Goal: Information Seeking & Learning: Check status

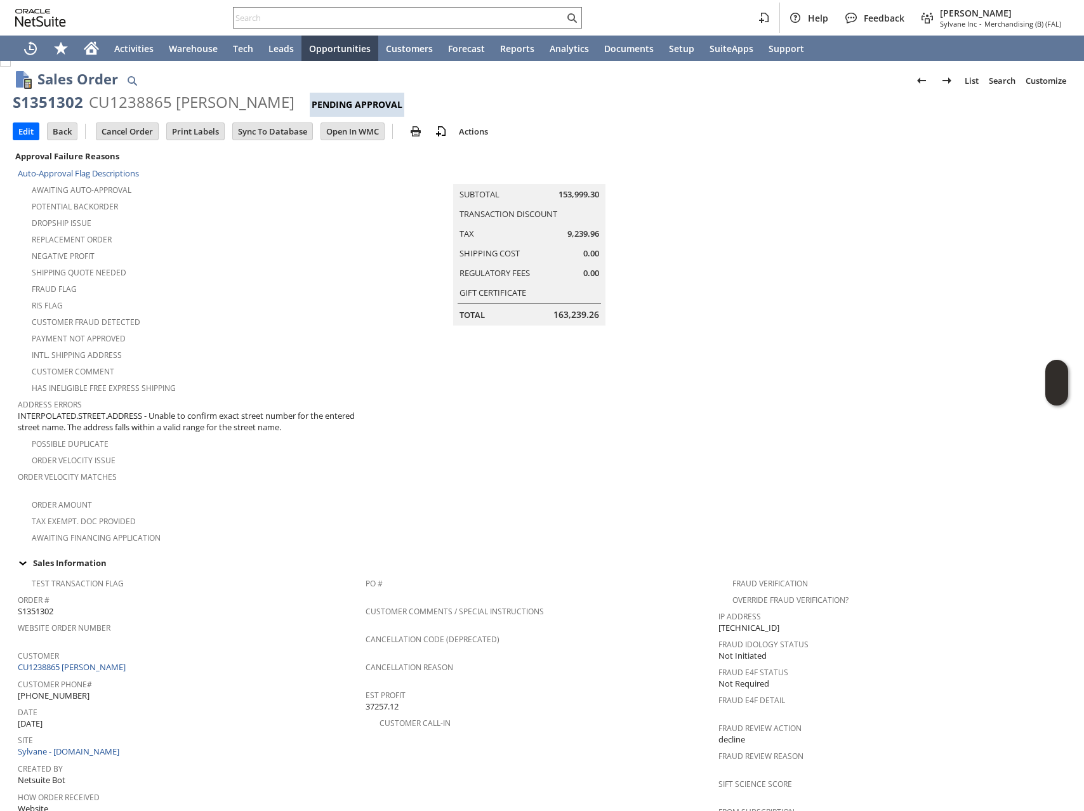
scroll to position [492, 0]
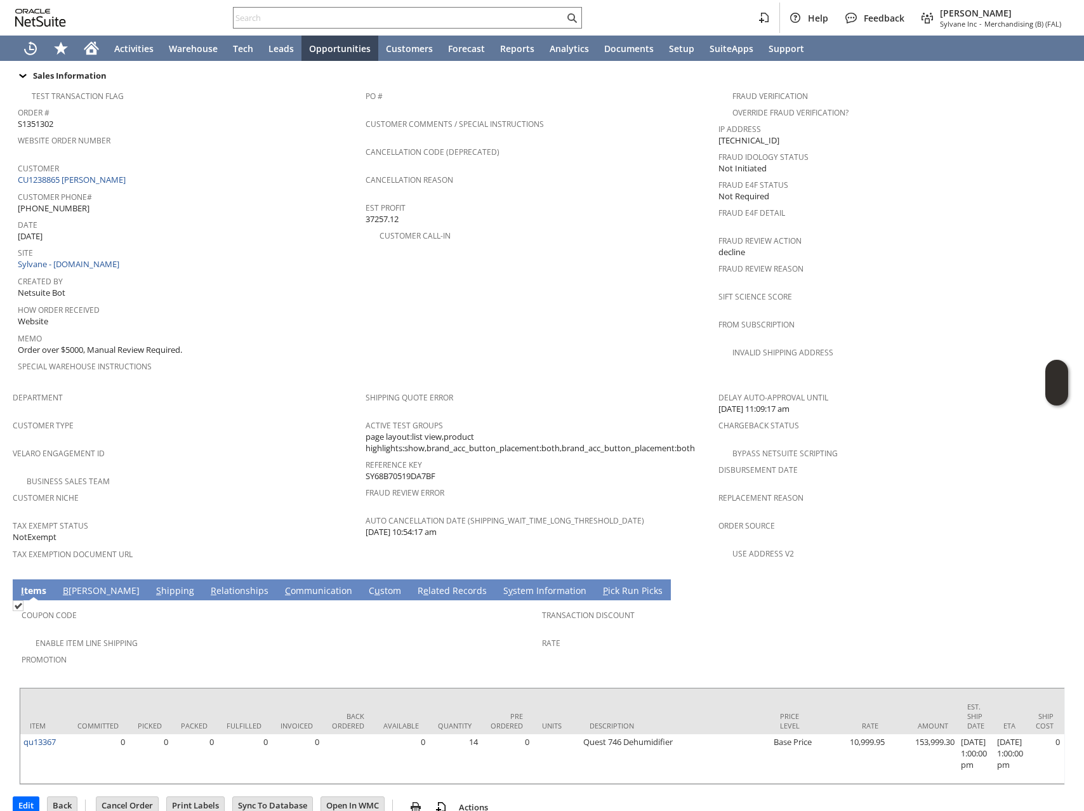
click at [414, 584] on link "R e lated Records" at bounding box center [452, 591] width 76 height 14
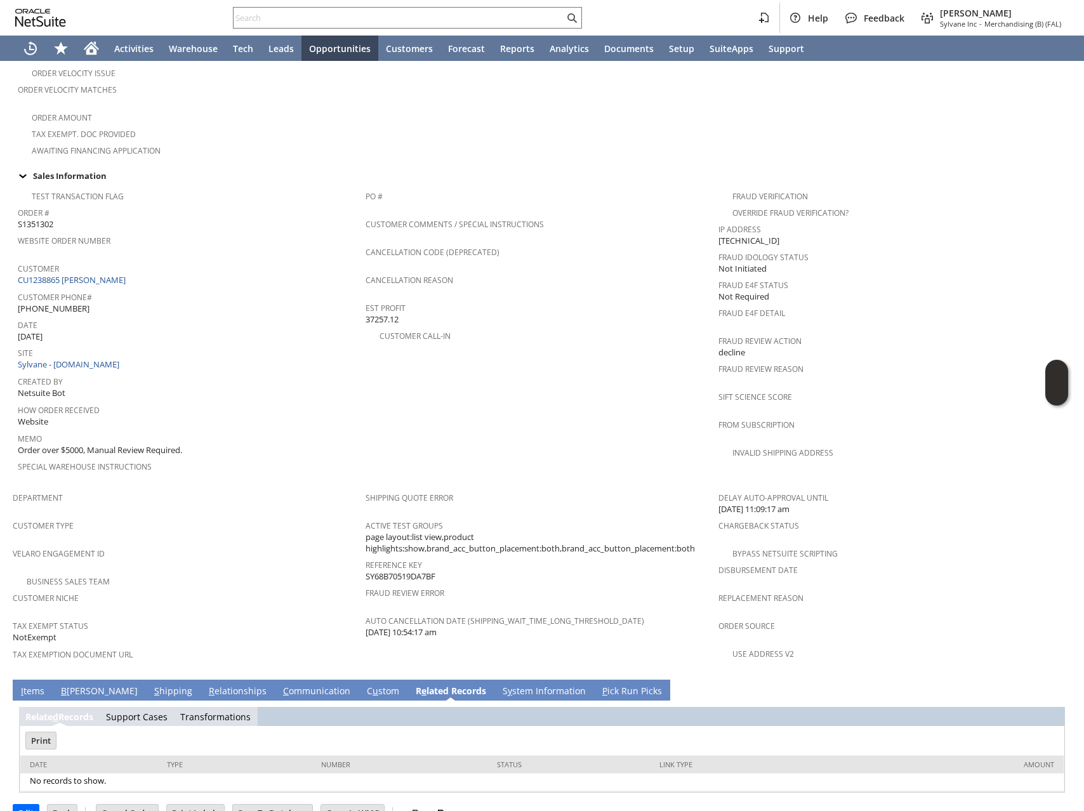
scroll to position [0, 0]
drag, startPoint x: 142, startPoint y: 697, endPoint x: 158, endPoint y: 690, distance: 17.1
click at [143, 707] on td "Support Cases" at bounding box center [137, 716] width 74 height 19
click at [138, 711] on link "Support Cases" at bounding box center [137, 717] width 62 height 12
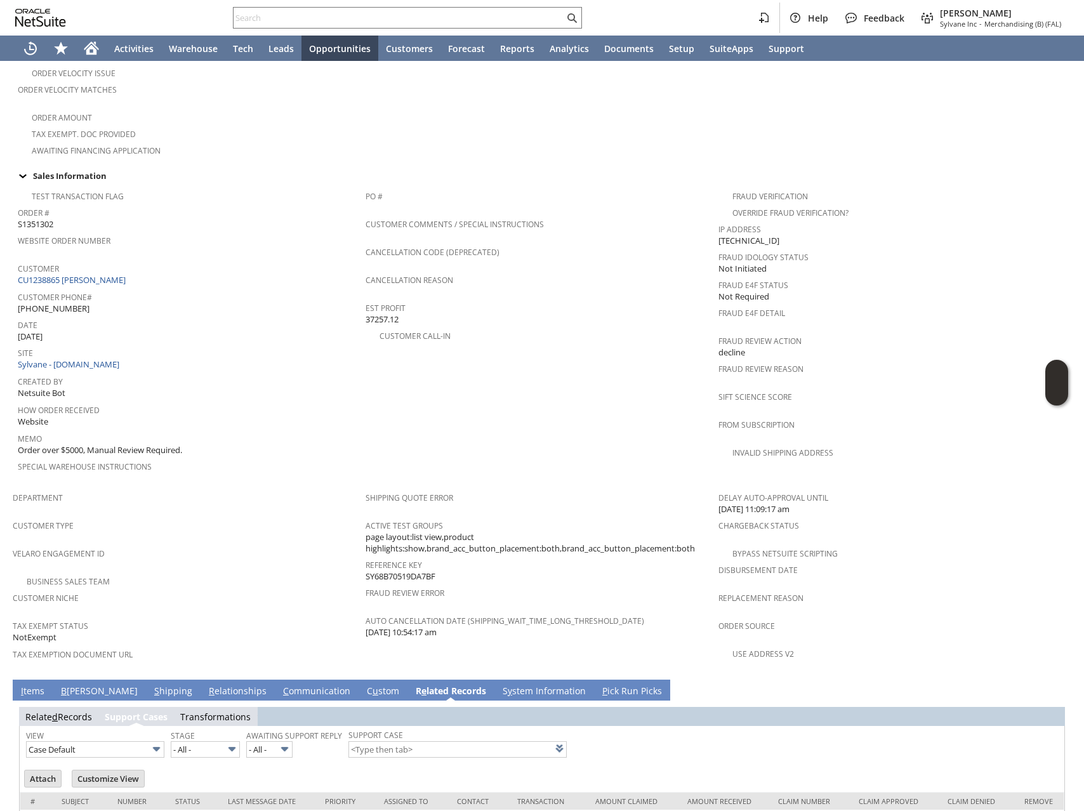
click at [214, 711] on link "Transformations" at bounding box center [215, 717] width 70 height 12
click at [42, 711] on link "Relate d Records" at bounding box center [58, 717] width 67 height 12
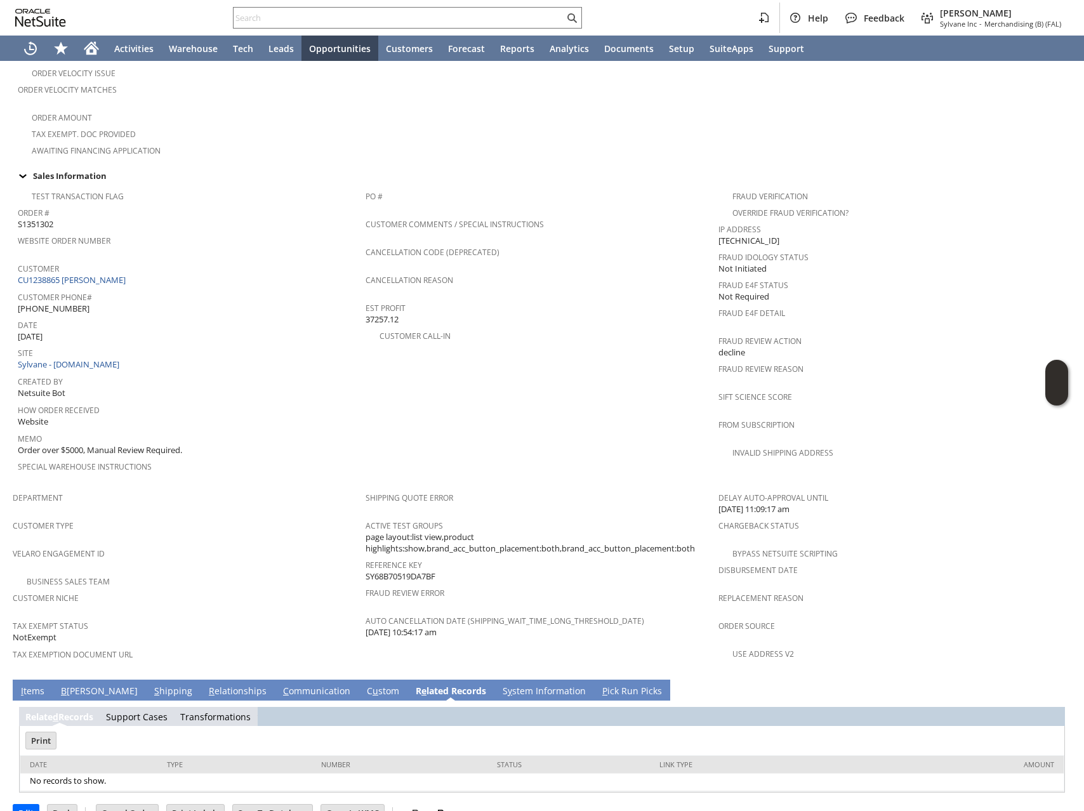
click at [28, 685] on link "I tems" at bounding box center [33, 692] width 30 height 14
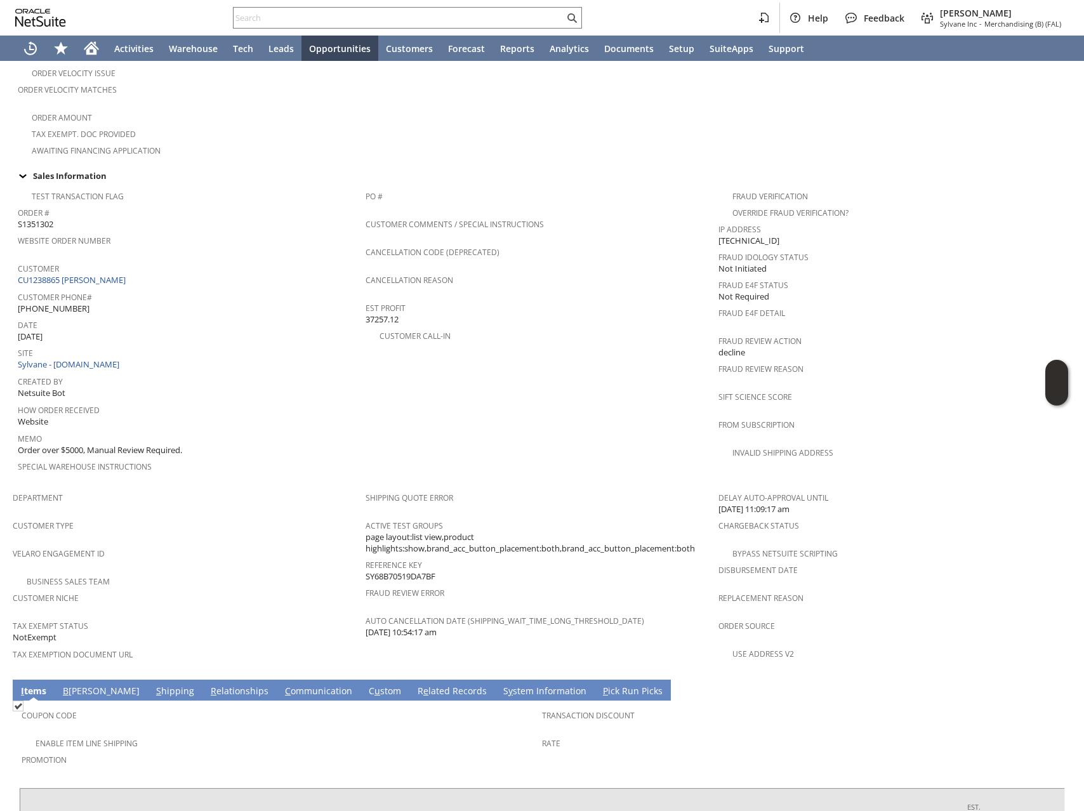
click at [298, 373] on span "Created By" at bounding box center [188, 380] width 341 height 15
click at [153, 685] on link "S hipping" at bounding box center [175, 692] width 44 height 14
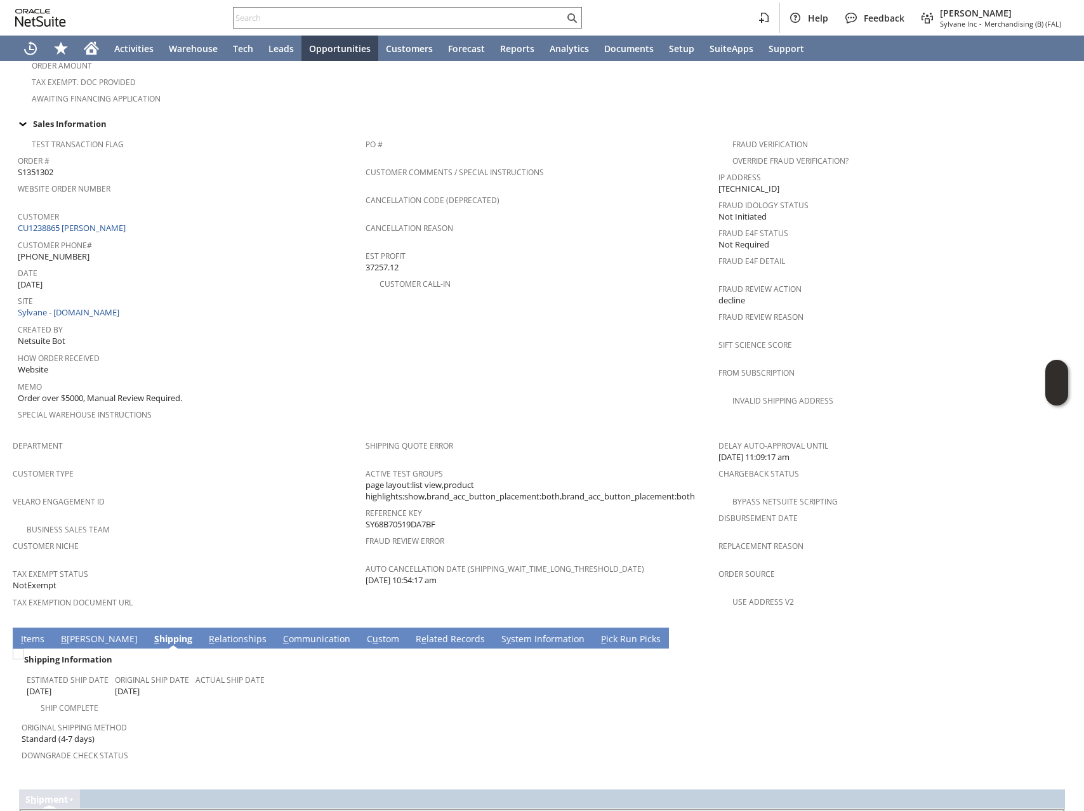
scroll to position [493, 0]
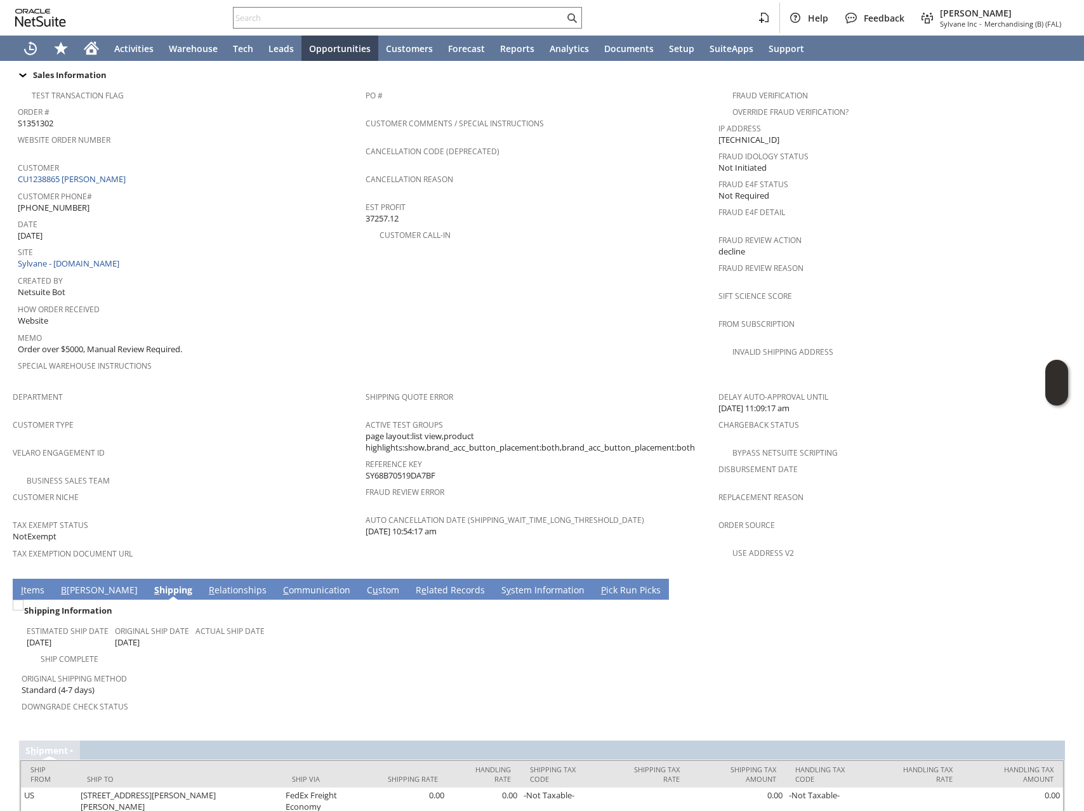
click at [71, 584] on link "B [PERSON_NAME]" at bounding box center [99, 591] width 83 height 14
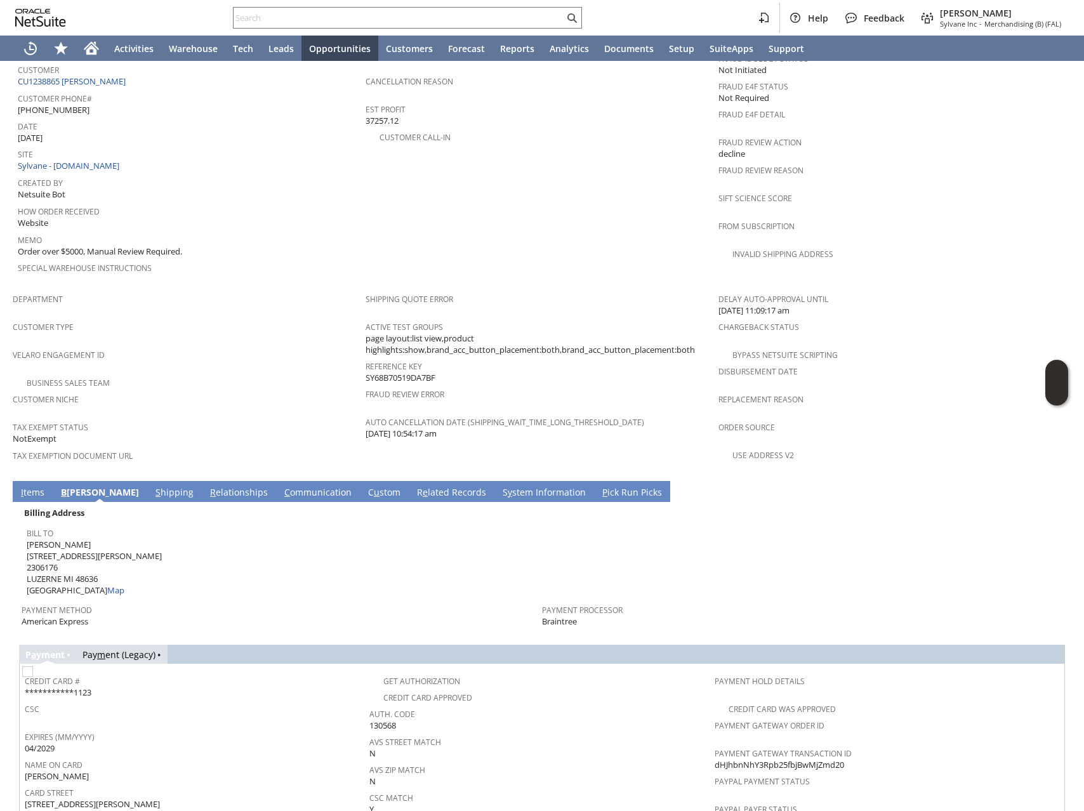
scroll to position [745, 0]
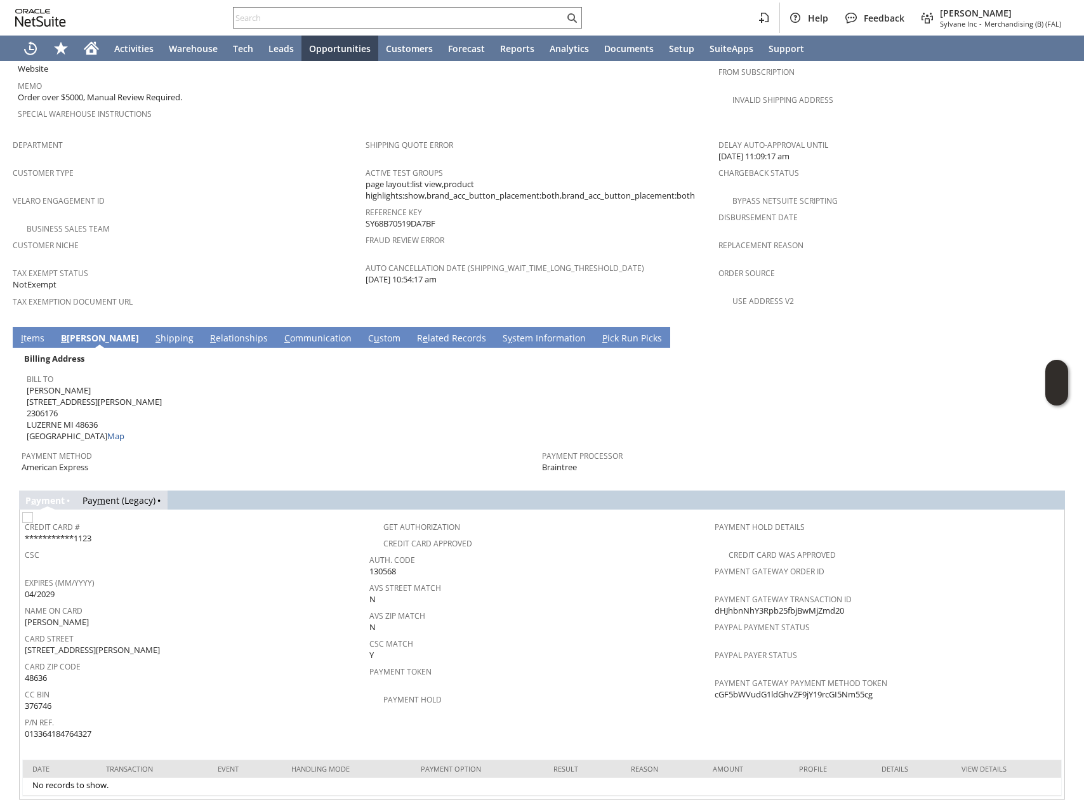
click at [18, 332] on link "I tems" at bounding box center [33, 339] width 30 height 14
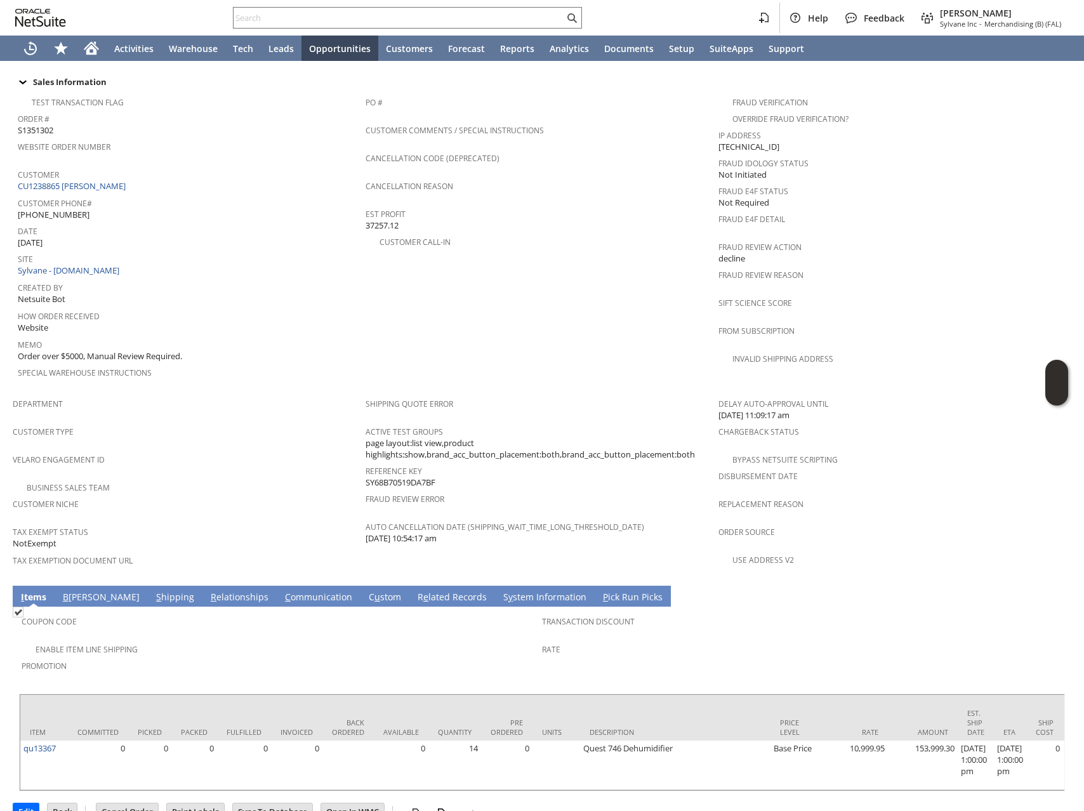
scroll to position [189, 0]
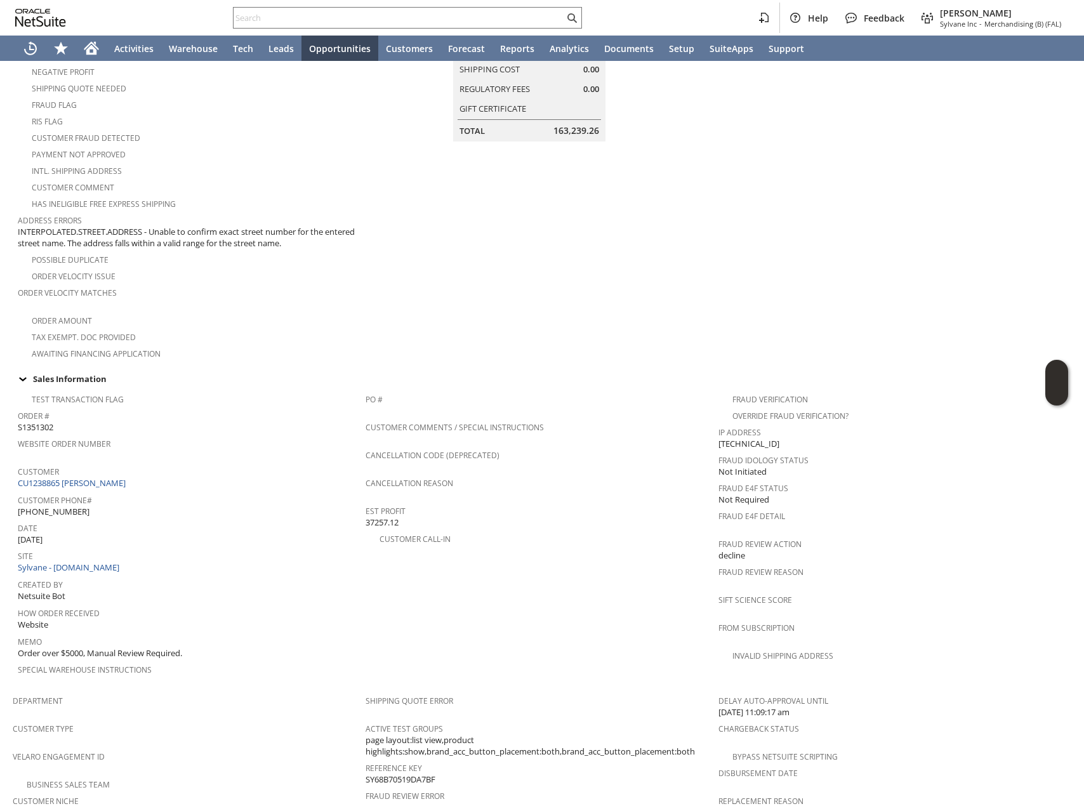
drag, startPoint x: 100, startPoint y: 470, endPoint x: 446, endPoint y: 217, distance: 429.1
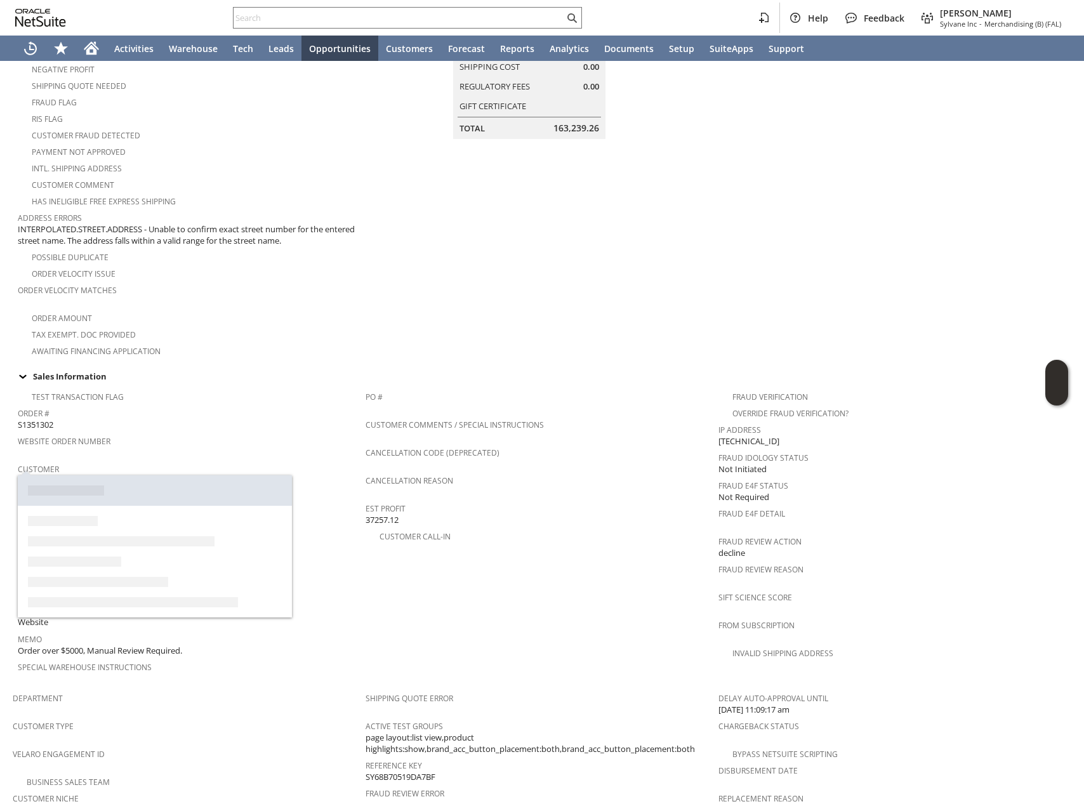
click at [270, 309] on div "Order Amount" at bounding box center [192, 316] width 348 height 15
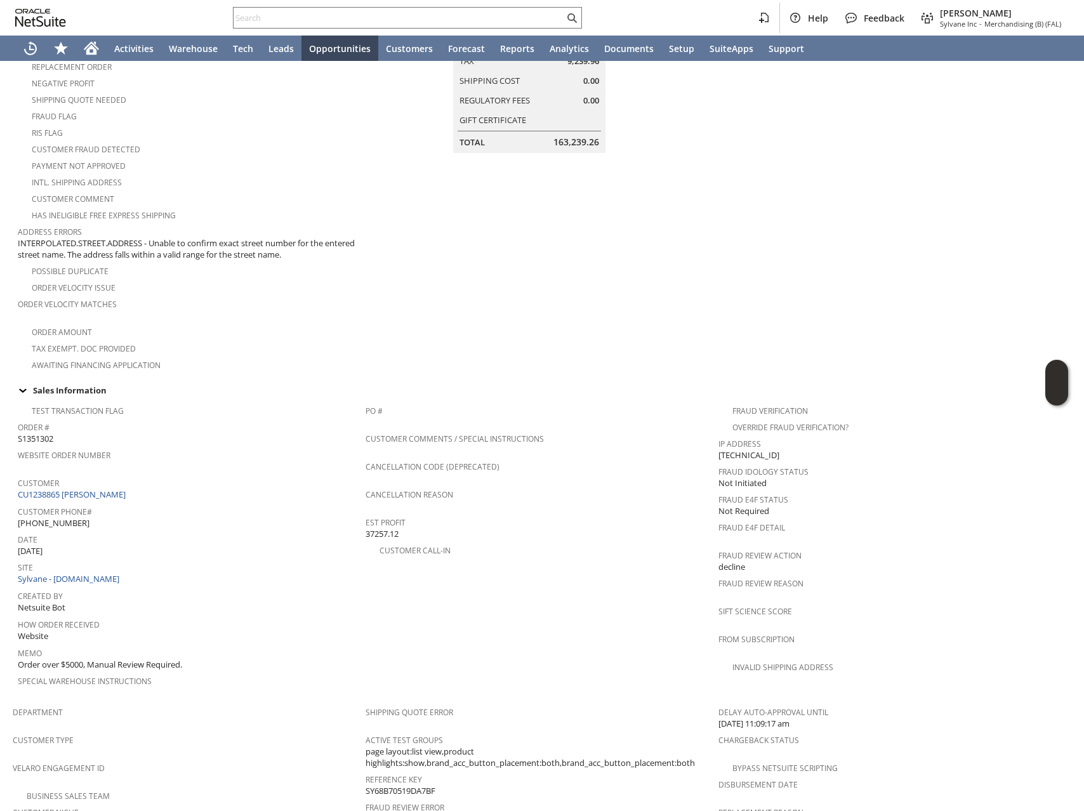
scroll to position [175, 0]
